Goal: Find specific page/section: Find specific page/section

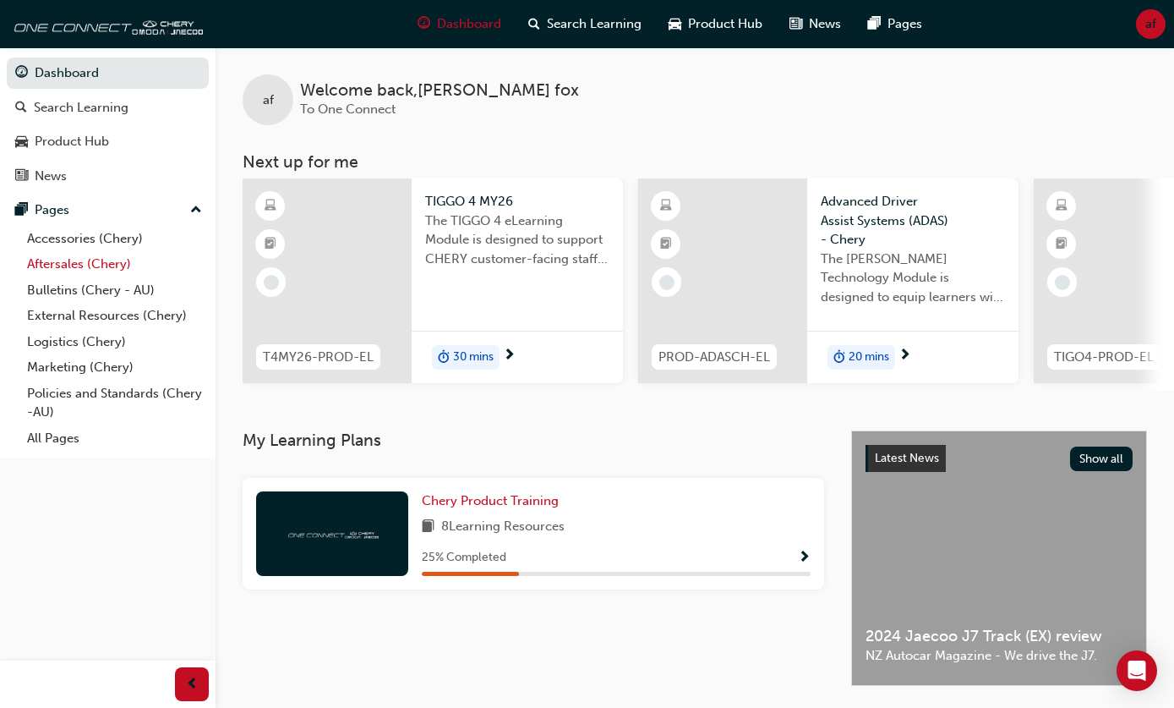
click at [52, 265] on link "Aftersales (Chery)" at bounding box center [114, 264] width 189 height 26
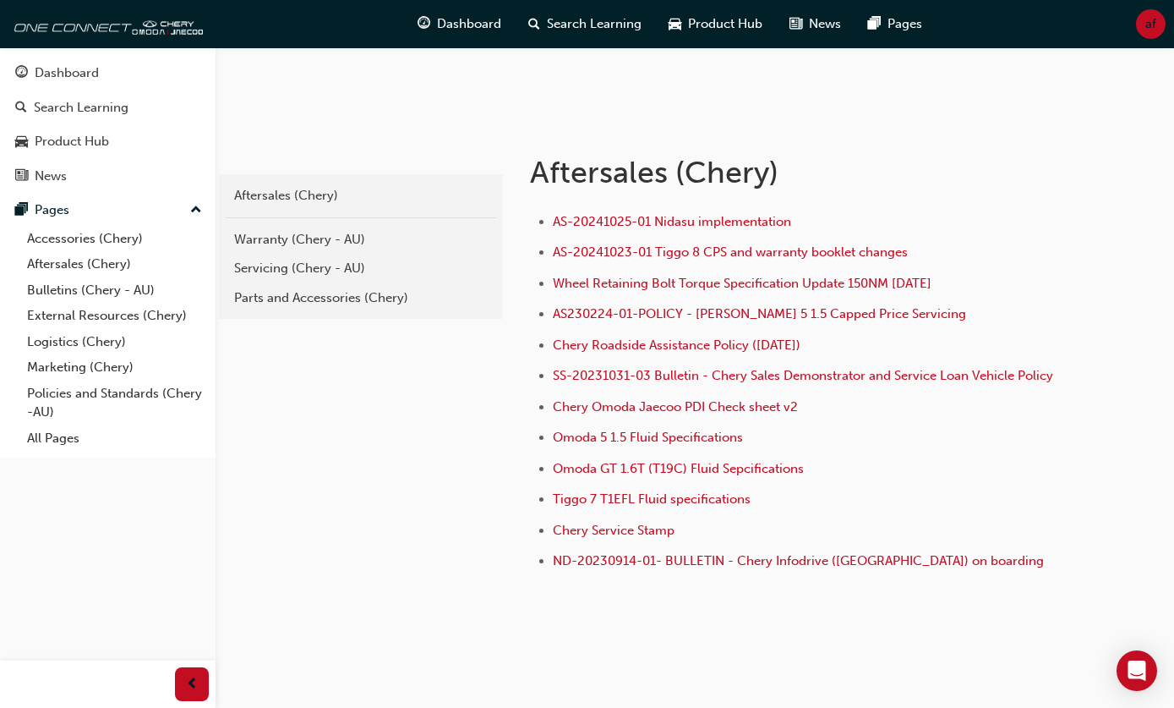
scroll to position [254, 0]
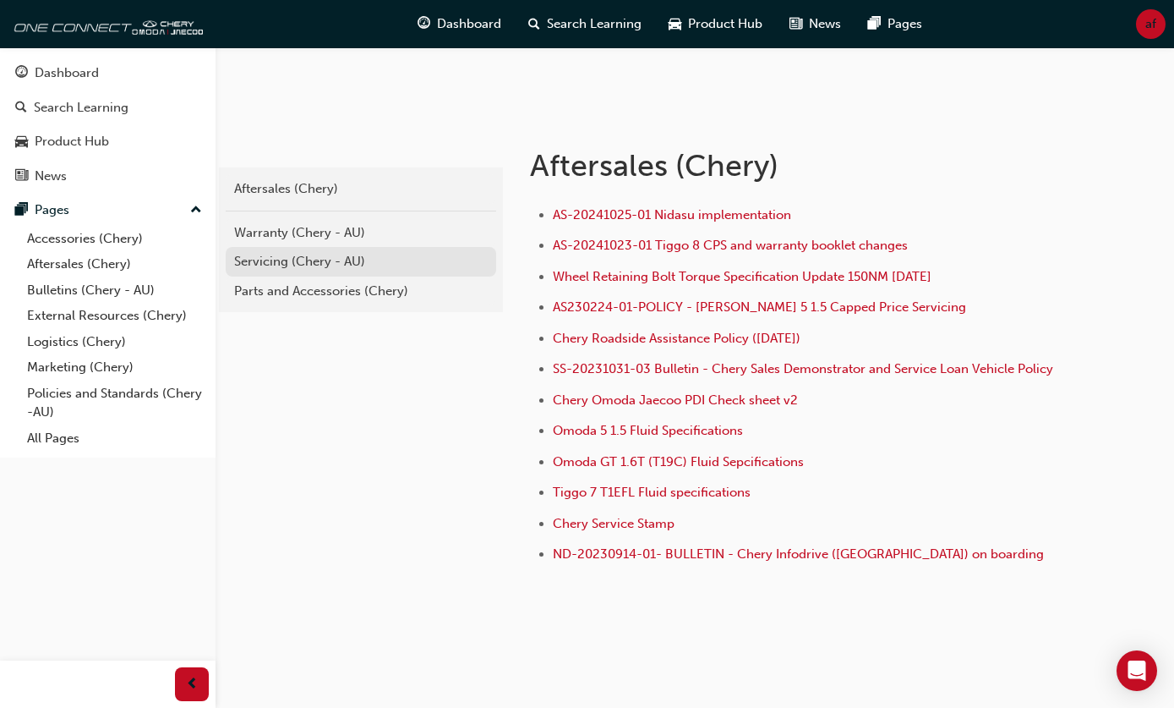
click at [309, 261] on div "Servicing (Chery - AU)" at bounding box center [361, 261] width 254 height 19
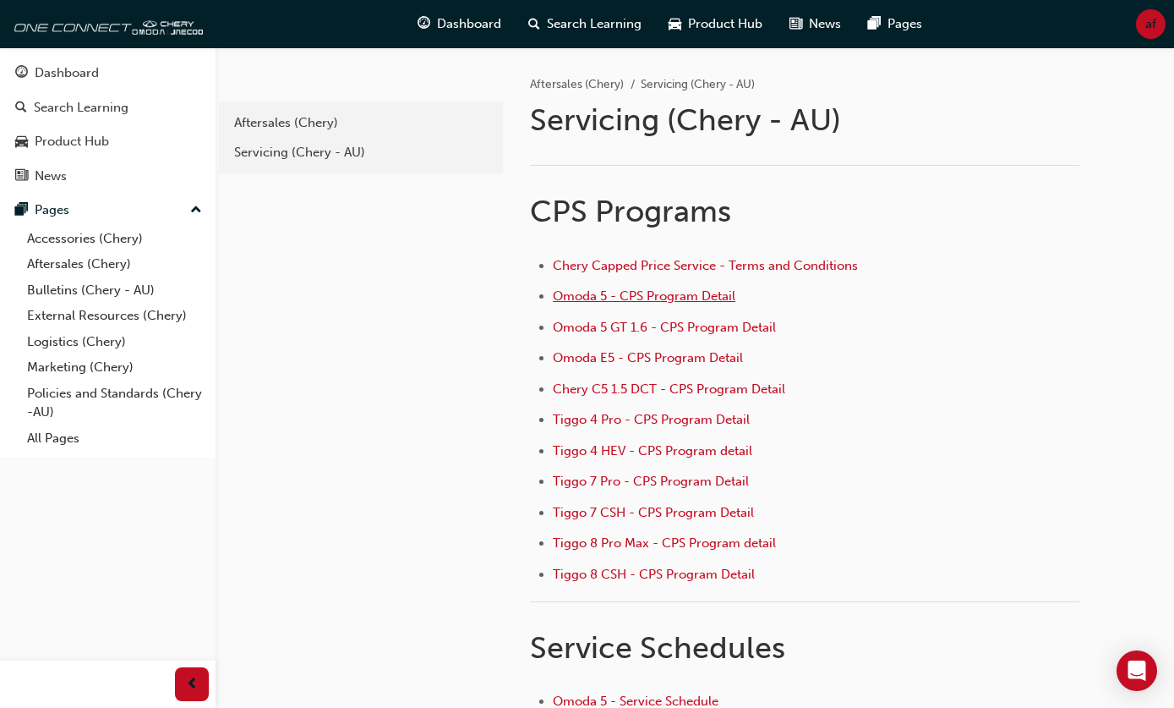
click at [630, 298] on span "Omoda 5 - CPS Program Detail" at bounding box center [644, 295] width 183 height 15
